Goal: Task Accomplishment & Management: Use online tool/utility

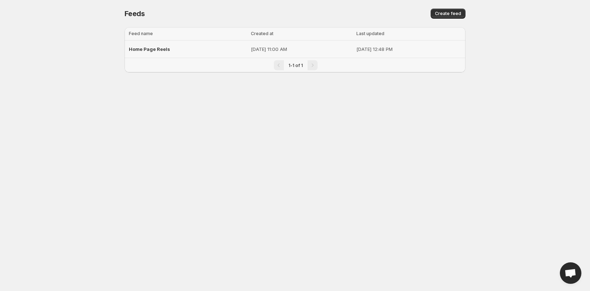
click at [156, 47] on span "Home Page Reels" at bounding box center [149, 49] width 41 height 6
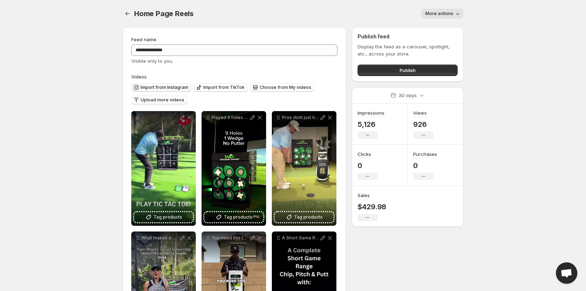
click at [176, 85] on span "Import from Instagram" at bounding box center [165, 88] width 48 height 6
